Goal: Information Seeking & Learning: Find specific fact

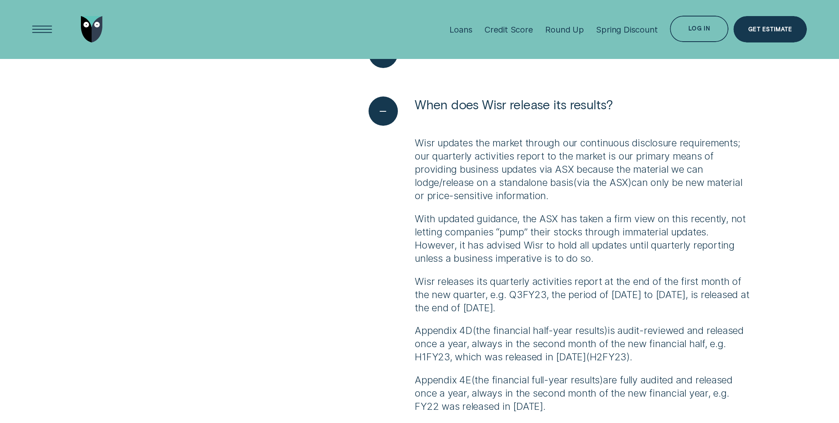
scroll to position [537, 0]
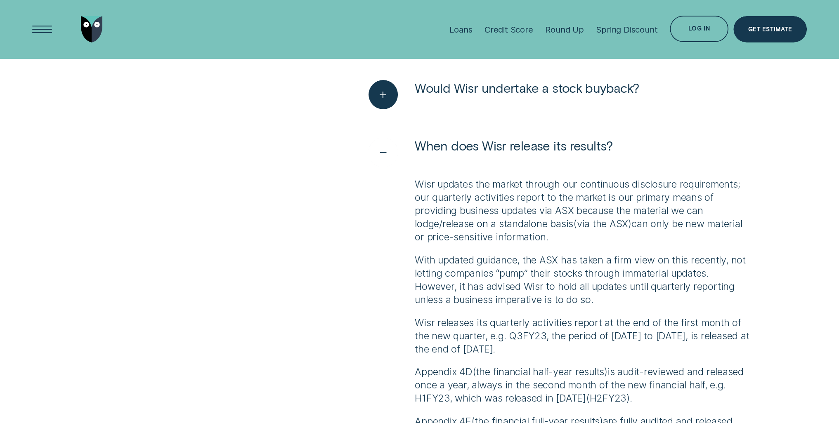
click at [555, 142] on span "When does Wisr release its results?" at bounding box center [514, 146] width 198 height 16
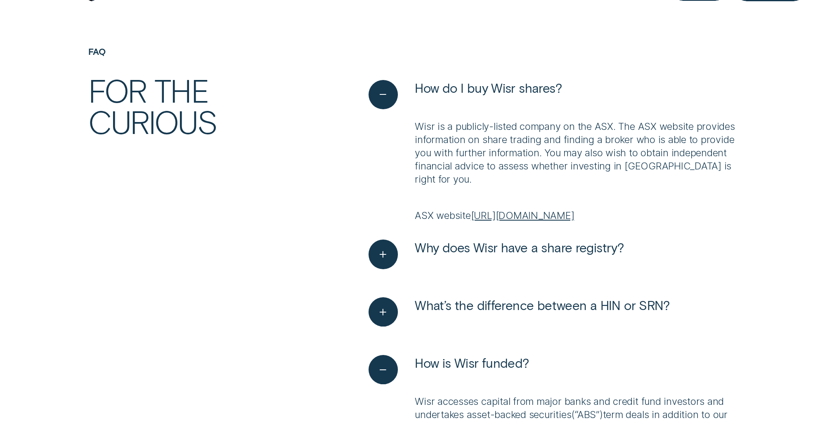
scroll to position [0, 0]
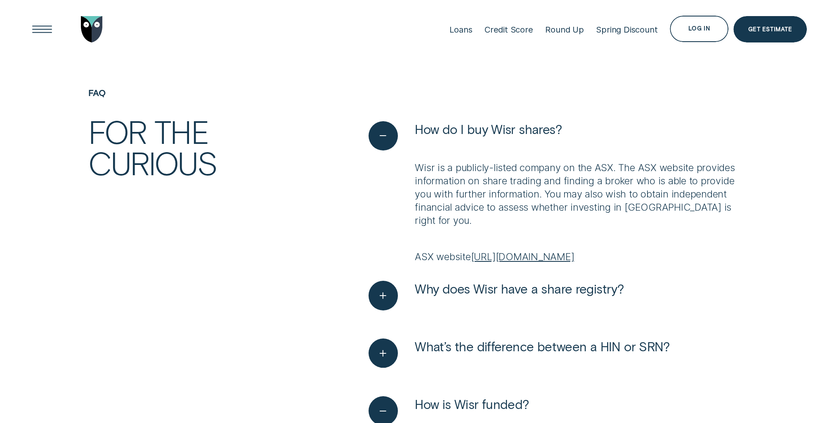
click at [596, 175] on p "Wisr is a publicly-listed company on the ASX. The ASX website provides informat…" at bounding box center [583, 194] width 336 height 66
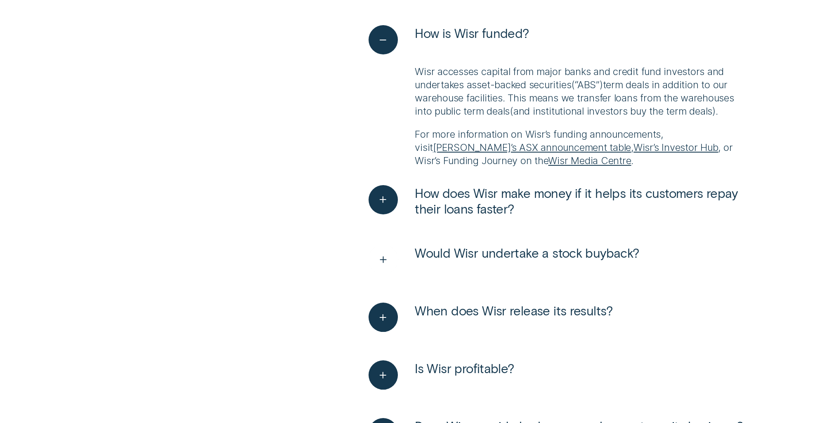
scroll to position [454, 0]
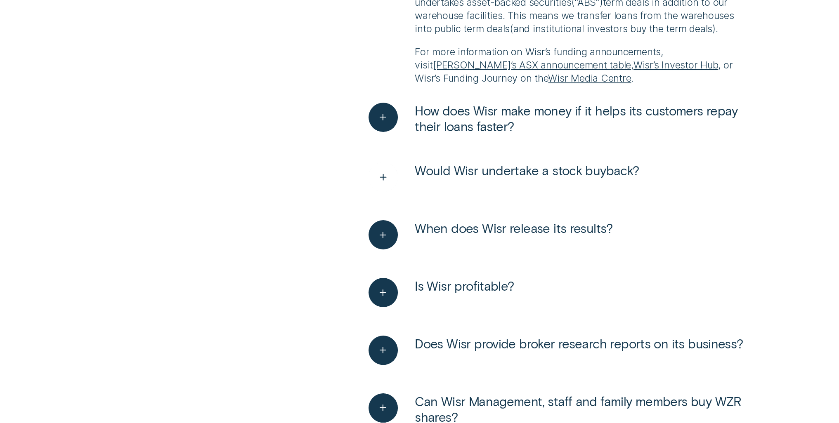
click at [606, 173] on span "Would Wisr undertake a stock buyback?" at bounding box center [527, 171] width 224 height 16
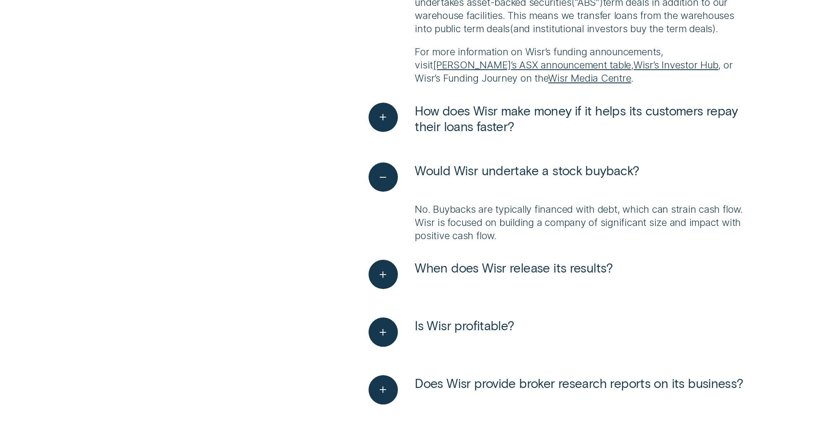
click at [576, 220] on p "No. Buybacks are typically financed with debt, which can strain cash flow. Wisr…" at bounding box center [583, 223] width 336 height 40
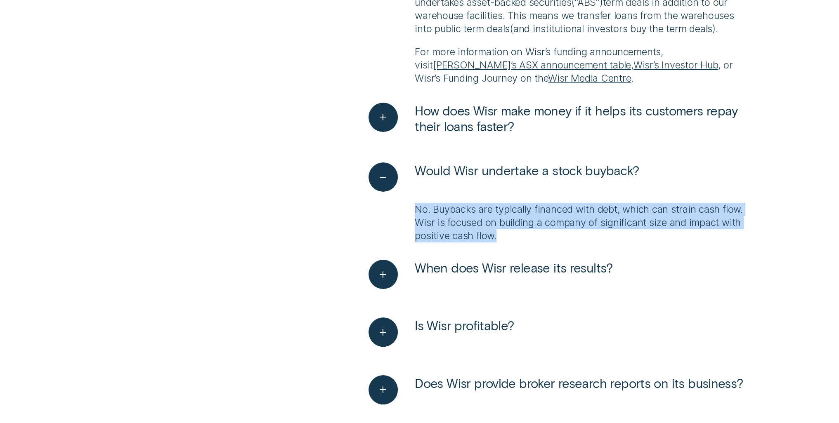
click at [576, 220] on p "No. Buybacks are typically financed with debt, which can strain cash flow. Wisr…" at bounding box center [583, 223] width 336 height 40
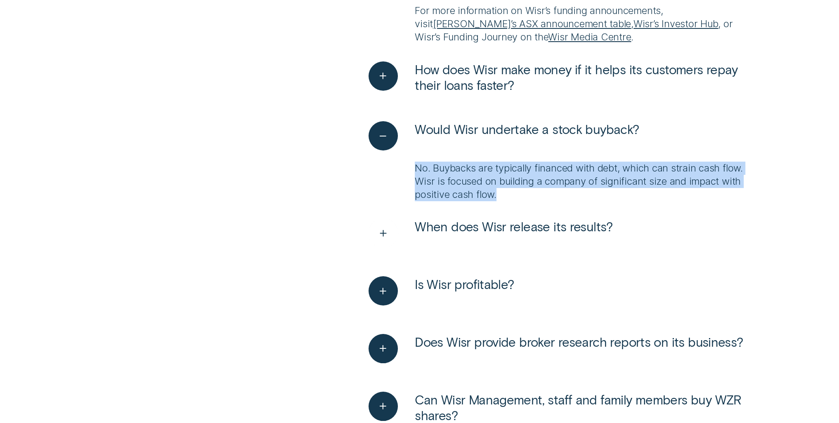
click at [553, 230] on span "When does Wisr release its results?" at bounding box center [514, 227] width 198 height 16
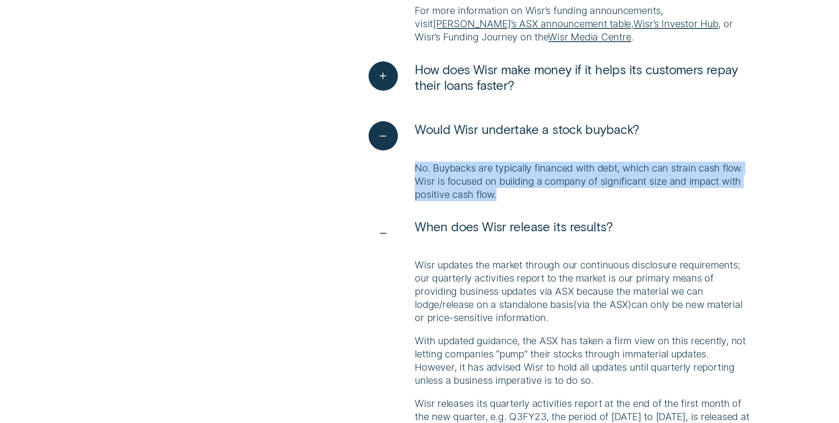
scroll to position [619, 0]
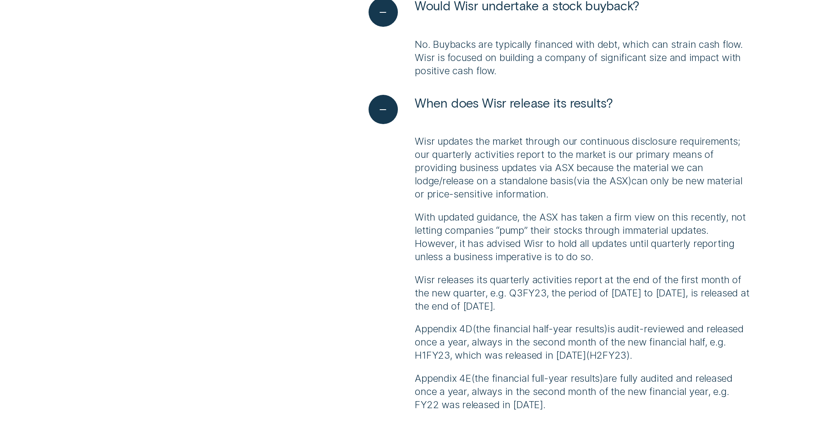
click at [620, 194] on p "Wisr updates the market through our continuous disclosure requirements; our qua…" at bounding box center [583, 168] width 336 height 66
click at [585, 184] on p "Wisr updates the market through our continuous disclosure requirements; our qua…" at bounding box center [583, 168] width 336 height 66
click at [588, 182] on p "Wisr updates the market through our continuous disclosure requirements; our qua…" at bounding box center [583, 168] width 336 height 66
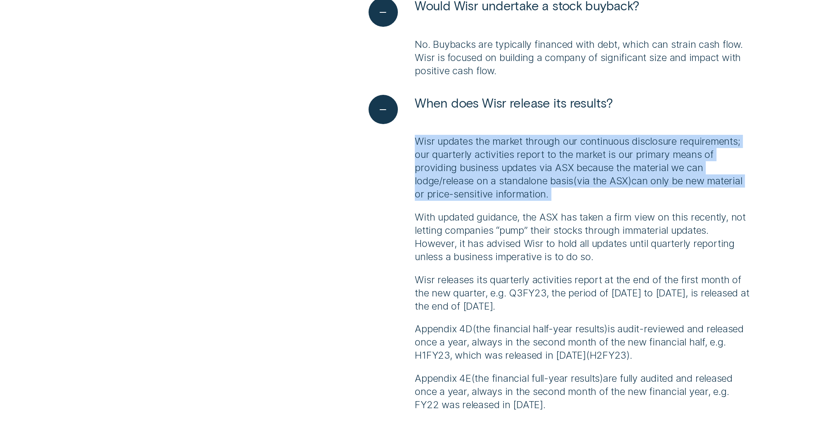
click at [588, 182] on p "Wisr updates the market through our continuous disclosure requirements; our qua…" at bounding box center [583, 168] width 336 height 66
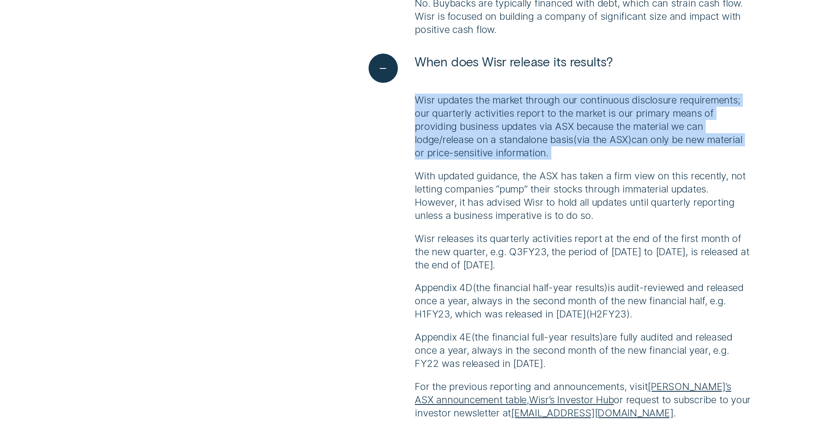
scroll to position [702, 0]
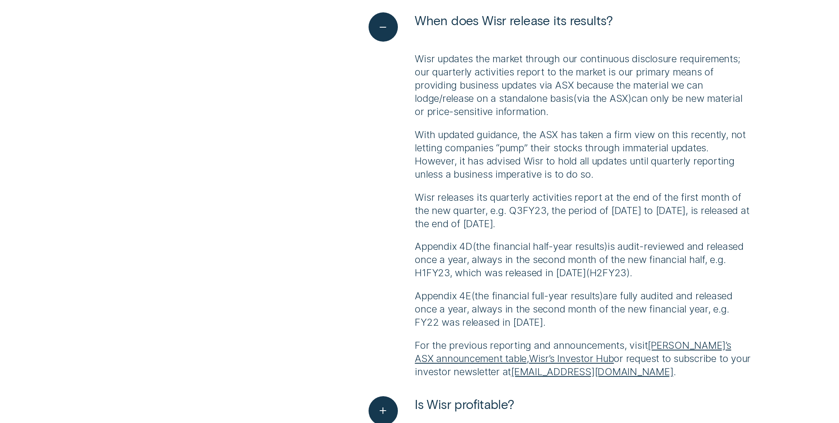
click at [660, 201] on p "Wisr releases its quarterly activities report at the end of the first month of …" at bounding box center [583, 211] width 336 height 40
click at [658, 201] on p "Wisr releases its quarterly activities report at the end of the first month of …" at bounding box center [583, 211] width 336 height 40
click at [669, 239] on div "Wisr updates the market through our continuous disclosure requirements; our qua…" at bounding box center [583, 215] width 336 height 326
drag, startPoint x: 588, startPoint y: 264, endPoint x: 596, endPoint y: 261, distance: 8.2
click at [588, 264] on p "Appendix 4D ( the financial half-year results ) is audit-reviewed and released …" at bounding box center [583, 260] width 336 height 40
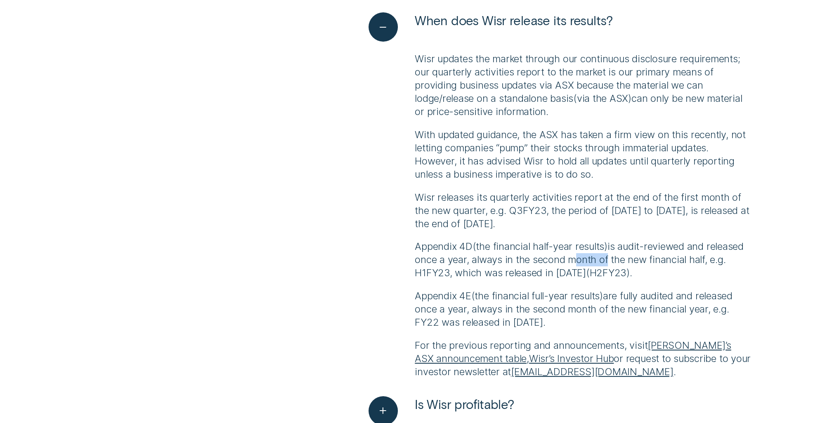
drag, startPoint x: 612, startPoint y: 258, endPoint x: 643, endPoint y: 256, distance: 31.8
click at [643, 256] on p "Appendix 4D ( the financial half-year results ) is audit-reviewed and released …" at bounding box center [583, 260] width 336 height 40
